Goal: Check status: Check status

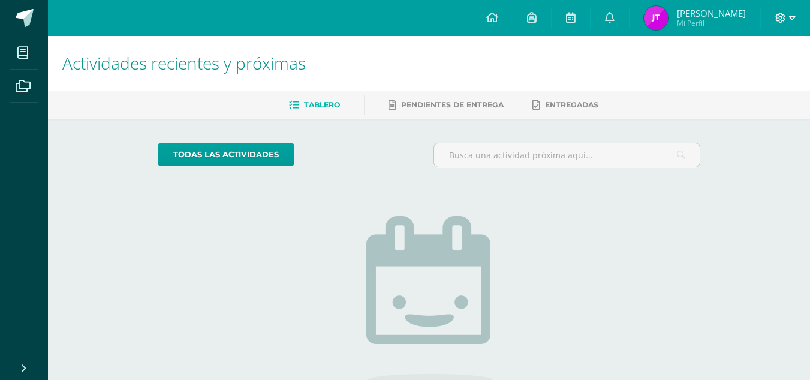
click at [781, 13] on icon at bounding box center [781, 18] width 10 height 10
click at [730, 77] on span "Cerrar sesión" at bounding box center [754, 81] width 54 height 11
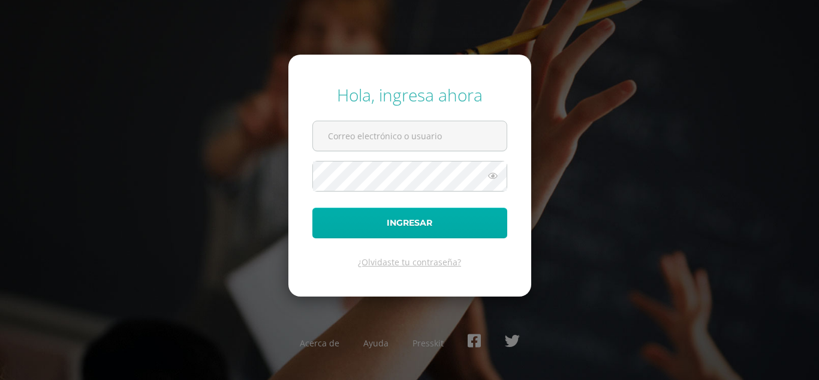
type input "[EMAIL_ADDRESS][DOMAIN_NAME]"
click at [472, 224] on button "Ingresar" at bounding box center [409, 223] width 195 height 31
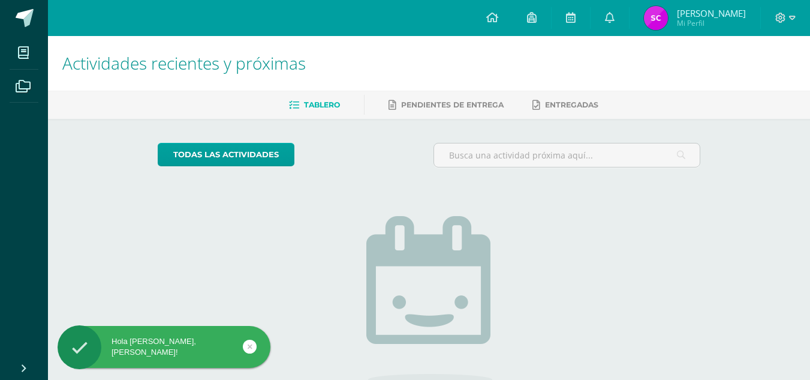
click at [668, 23] on img at bounding box center [656, 18] width 24 height 24
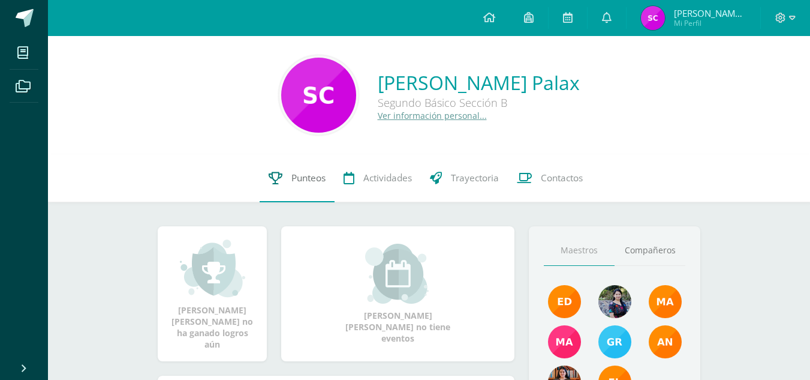
click at [278, 178] on icon at bounding box center [276, 178] width 14 height 13
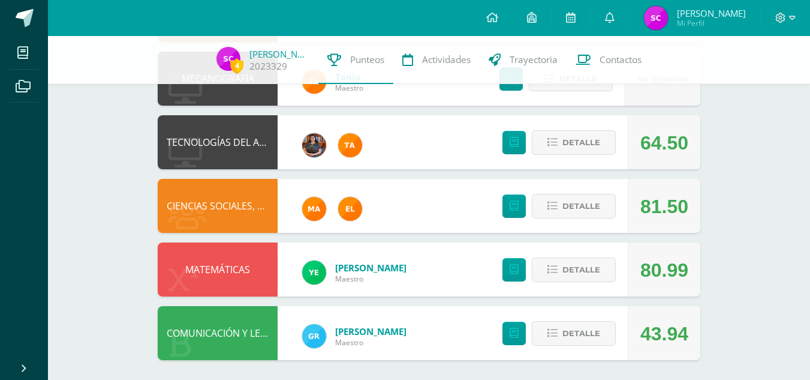
scroll to position [647, 0]
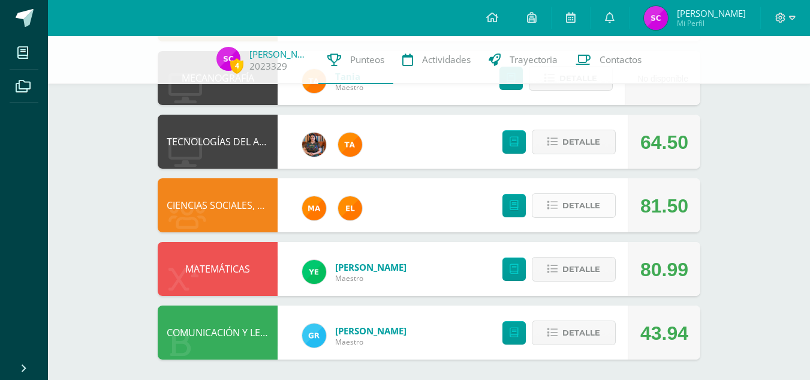
click at [572, 198] on span "Detalle" at bounding box center [582, 205] width 38 height 22
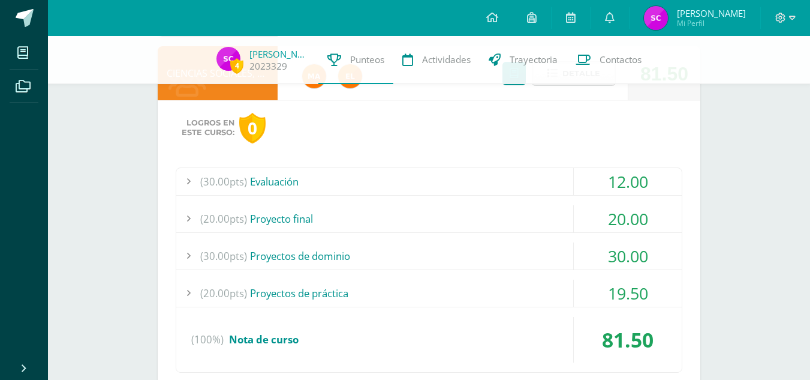
scroll to position [792, 0]
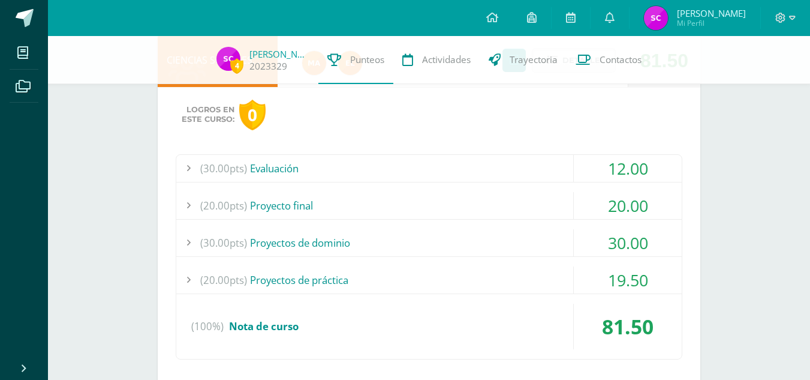
click at [598, 167] on div "12.00" at bounding box center [628, 168] width 108 height 27
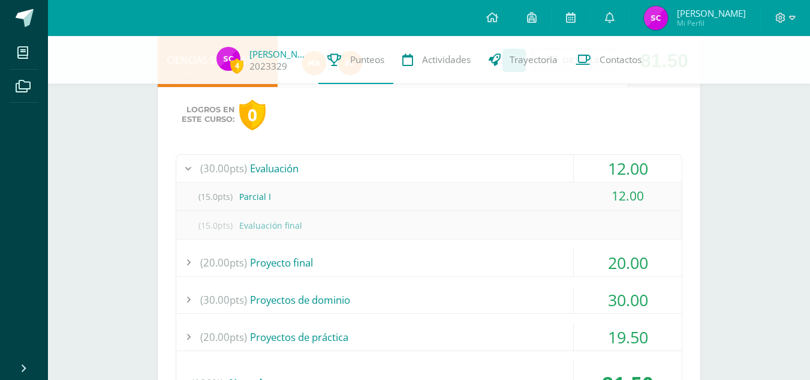
click at [598, 167] on div "12.00" at bounding box center [628, 168] width 108 height 27
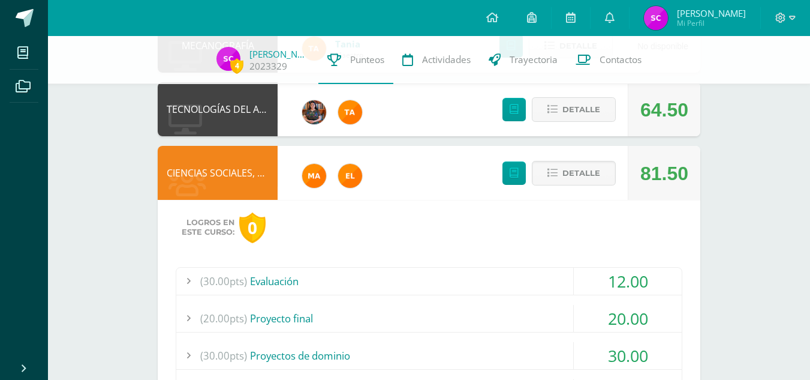
scroll to position [674, 0]
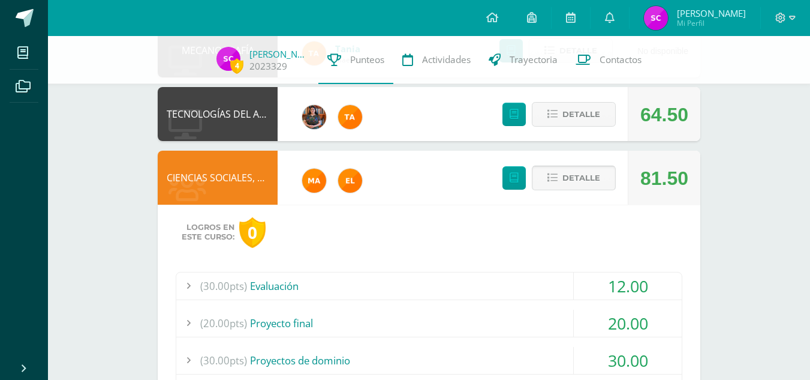
click at [598, 167] on span "Detalle" at bounding box center [582, 178] width 38 height 22
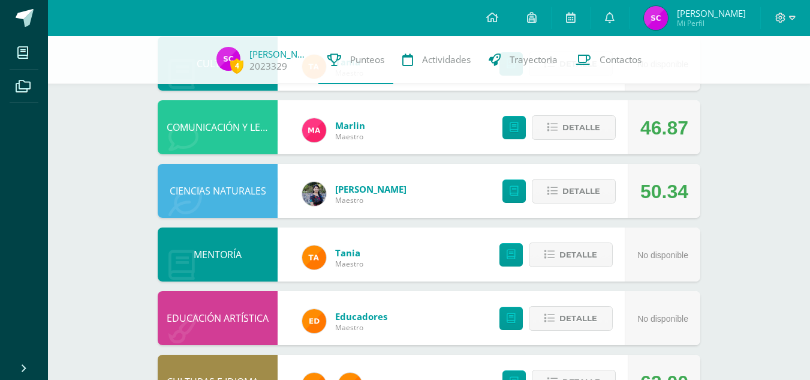
scroll to position [0, 0]
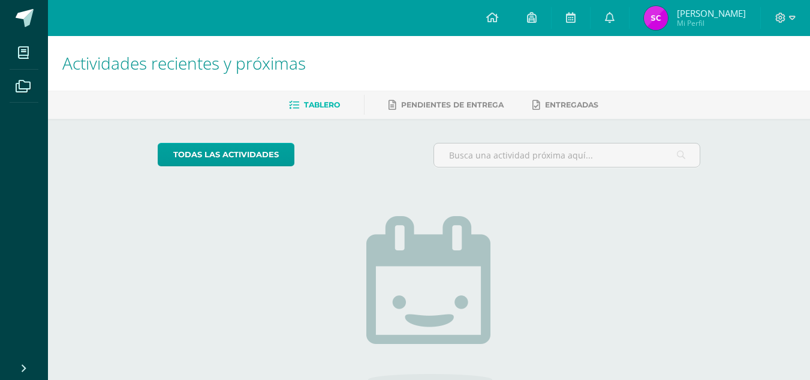
click at [668, 13] on img at bounding box center [656, 18] width 24 height 24
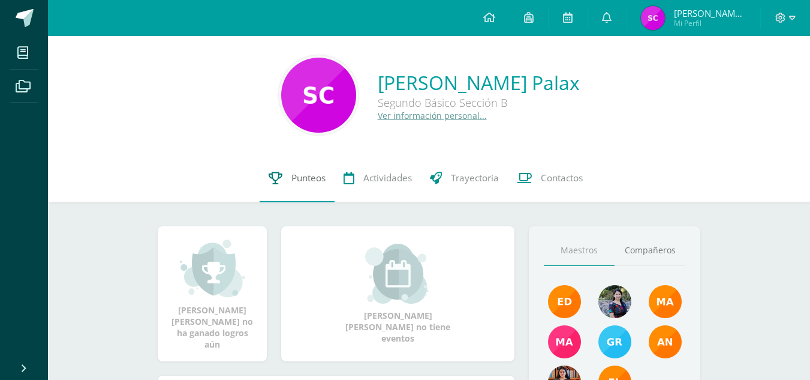
click at [285, 190] on link "Punteos" at bounding box center [297, 178] width 75 height 48
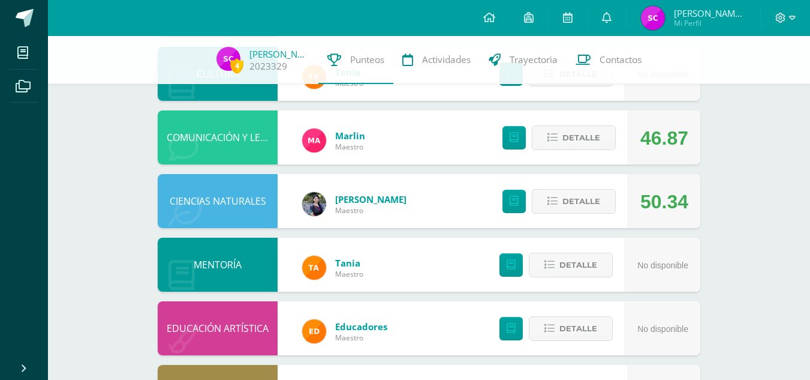
scroll to position [269, 0]
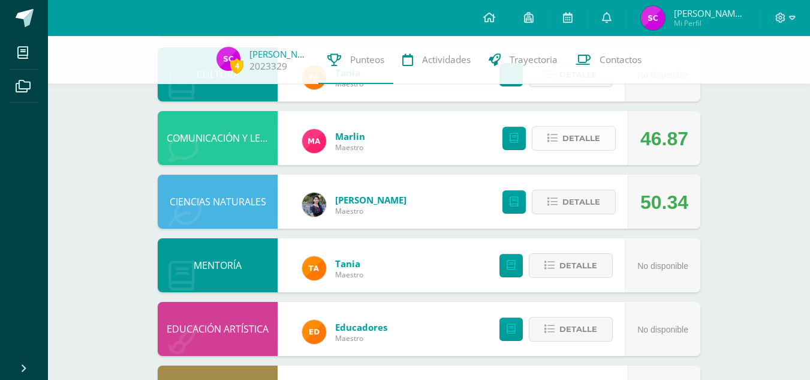
click at [591, 140] on span "Detalle" at bounding box center [582, 138] width 38 height 22
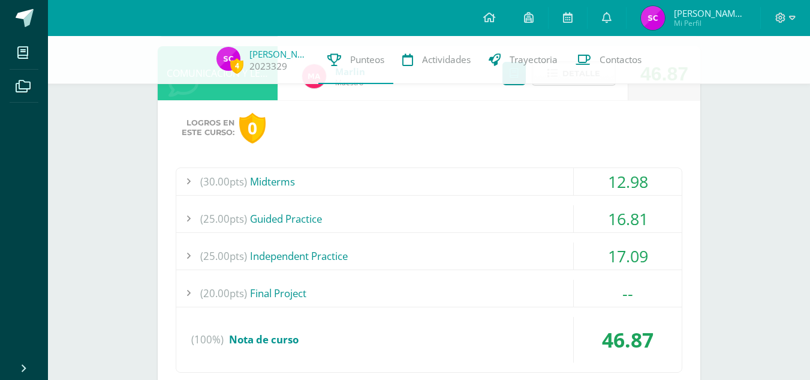
scroll to position [336, 0]
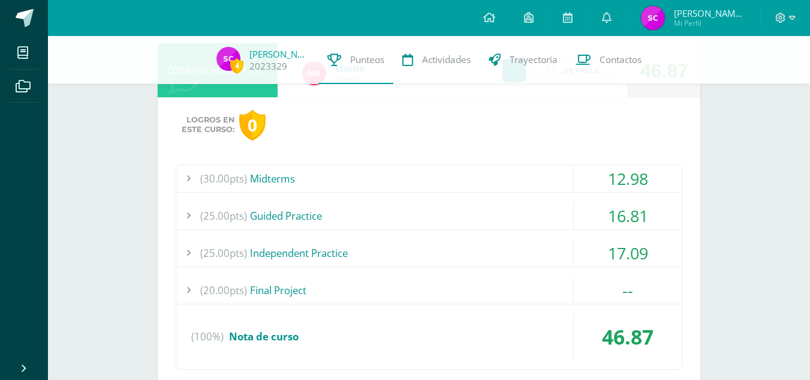
click at [565, 261] on div "(25.00pts) Independent Practice" at bounding box center [429, 252] width 506 height 27
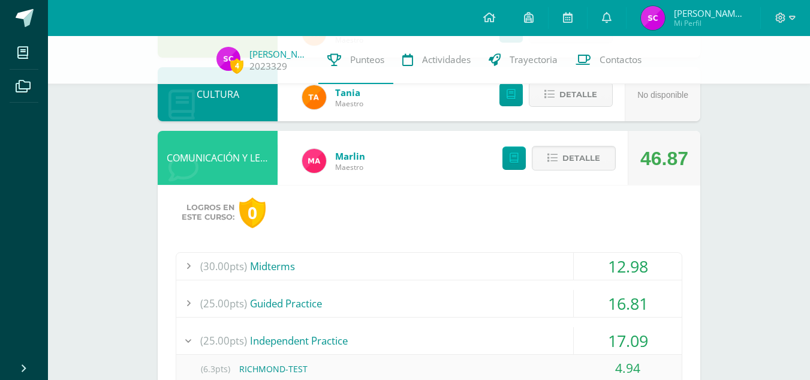
scroll to position [247, 0]
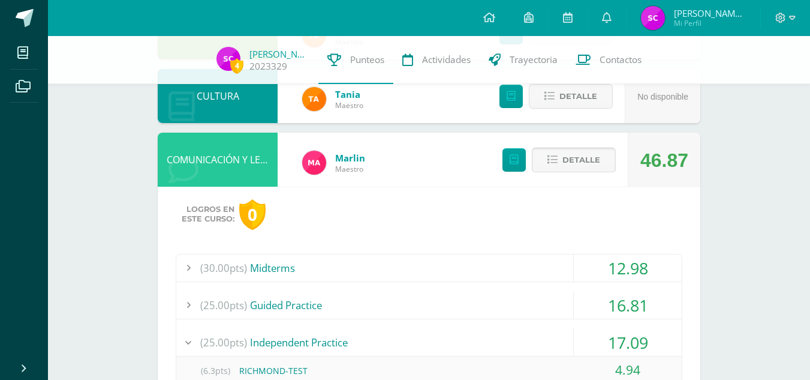
click at [603, 160] on button "Detalle" at bounding box center [574, 160] width 84 height 25
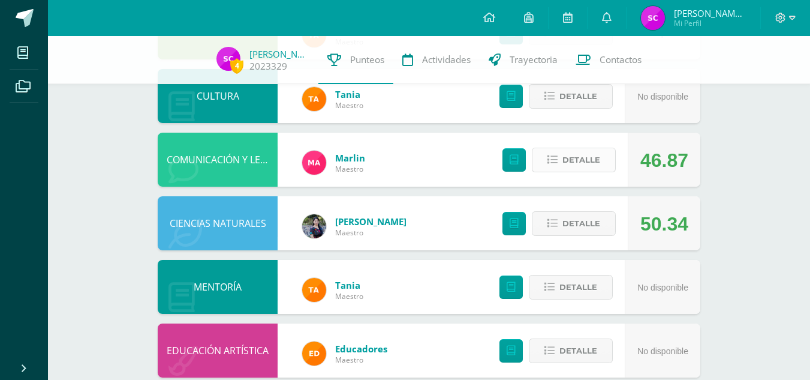
scroll to position [0, 0]
